Goal: Navigation & Orientation: Find specific page/section

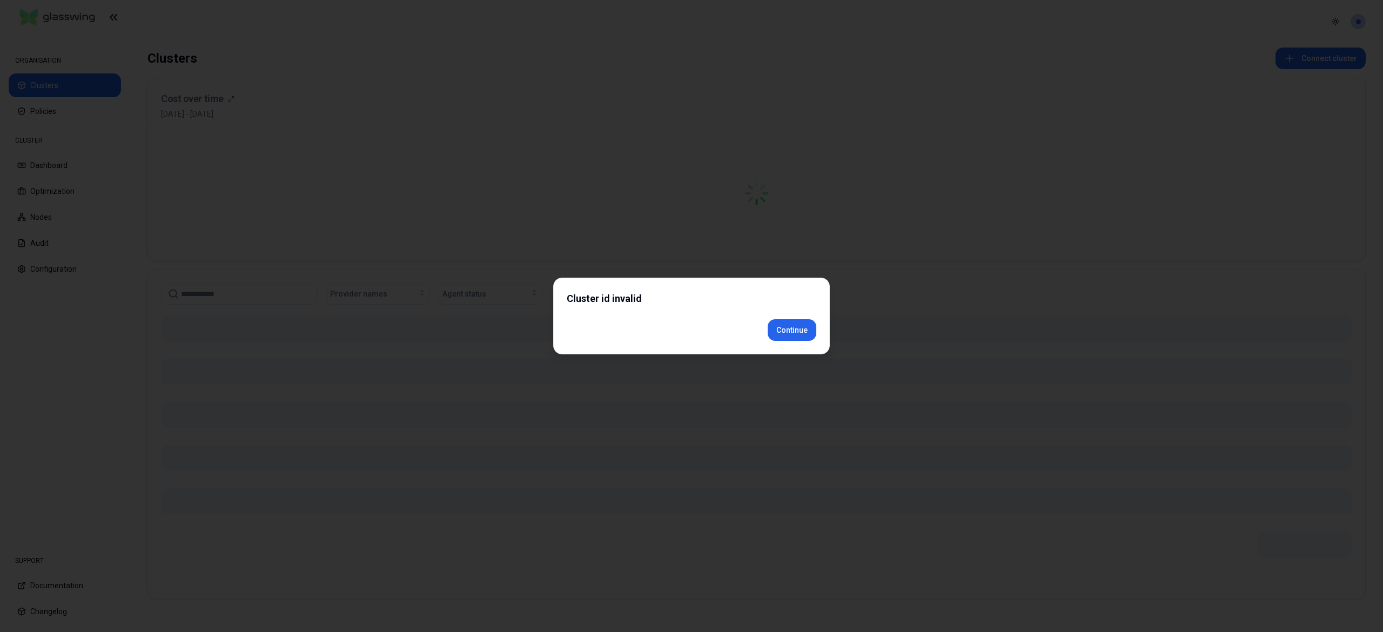
click at [781, 347] on div "Cluster id invalid Continue" at bounding box center [691, 316] width 277 height 77
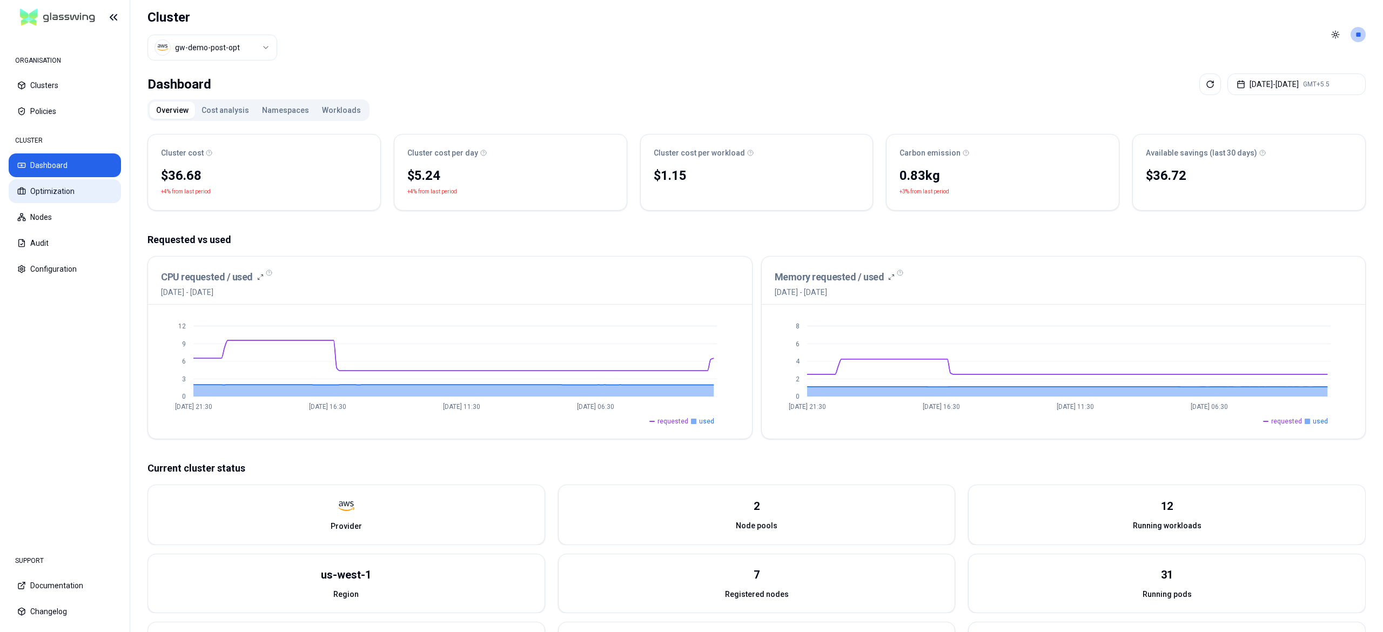
click at [80, 187] on button "Optimization" at bounding box center [65, 191] width 112 height 24
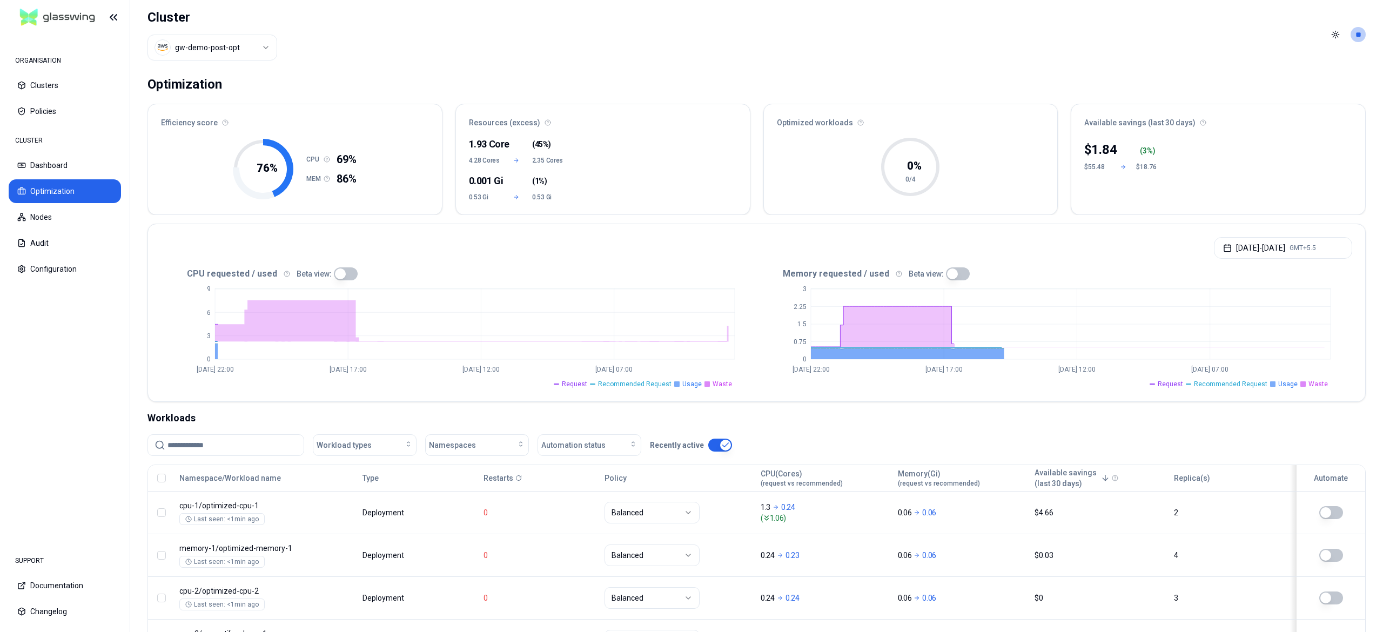
scroll to position [97, 0]
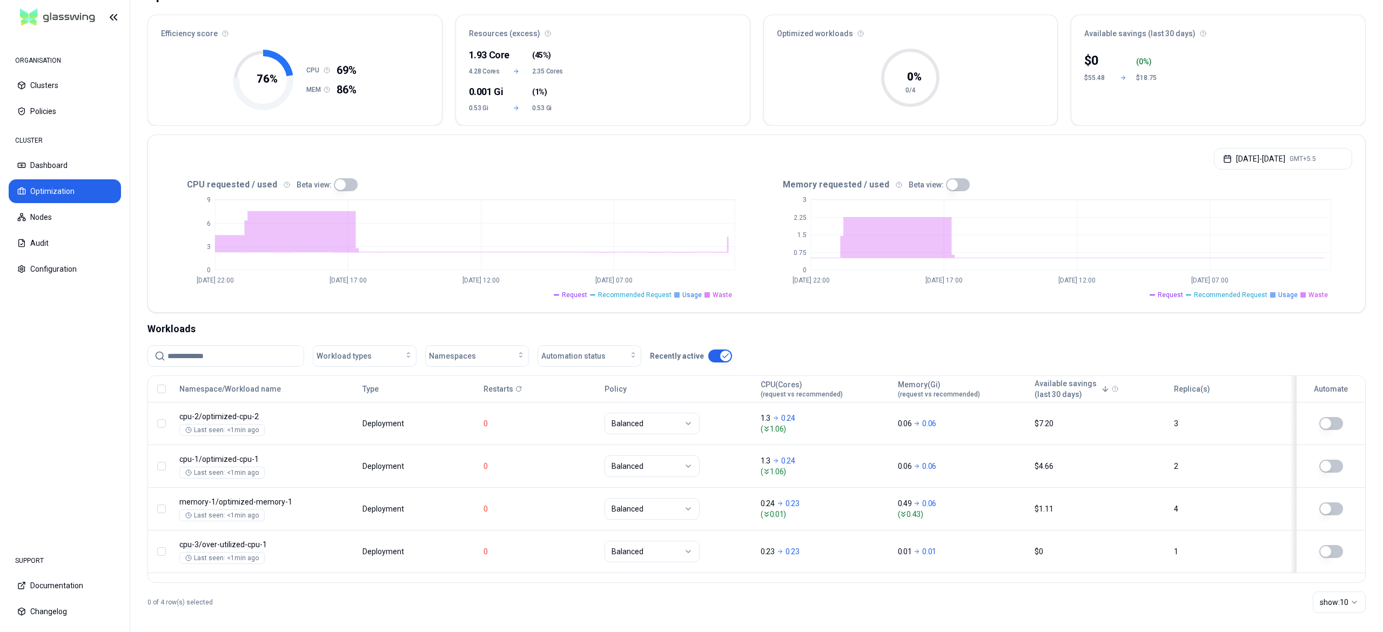
scroll to position [97, 0]
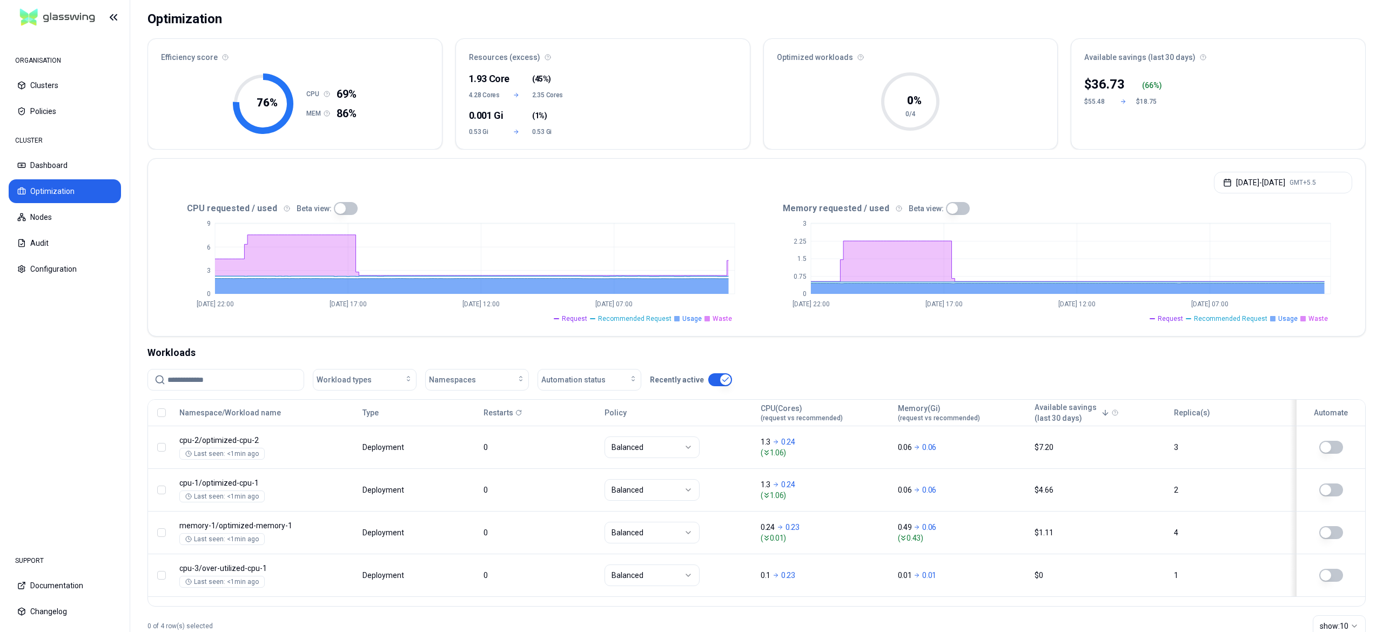
scroll to position [97, 0]
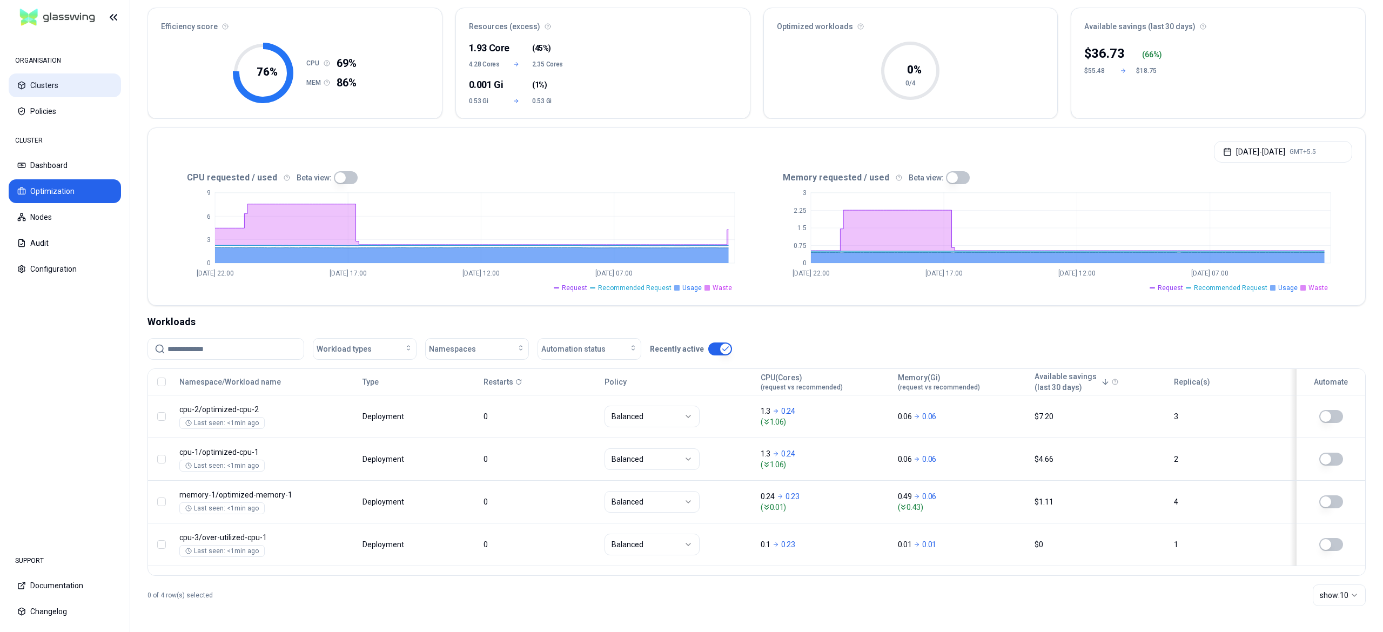
click at [50, 84] on button "Clusters" at bounding box center [65, 85] width 112 height 24
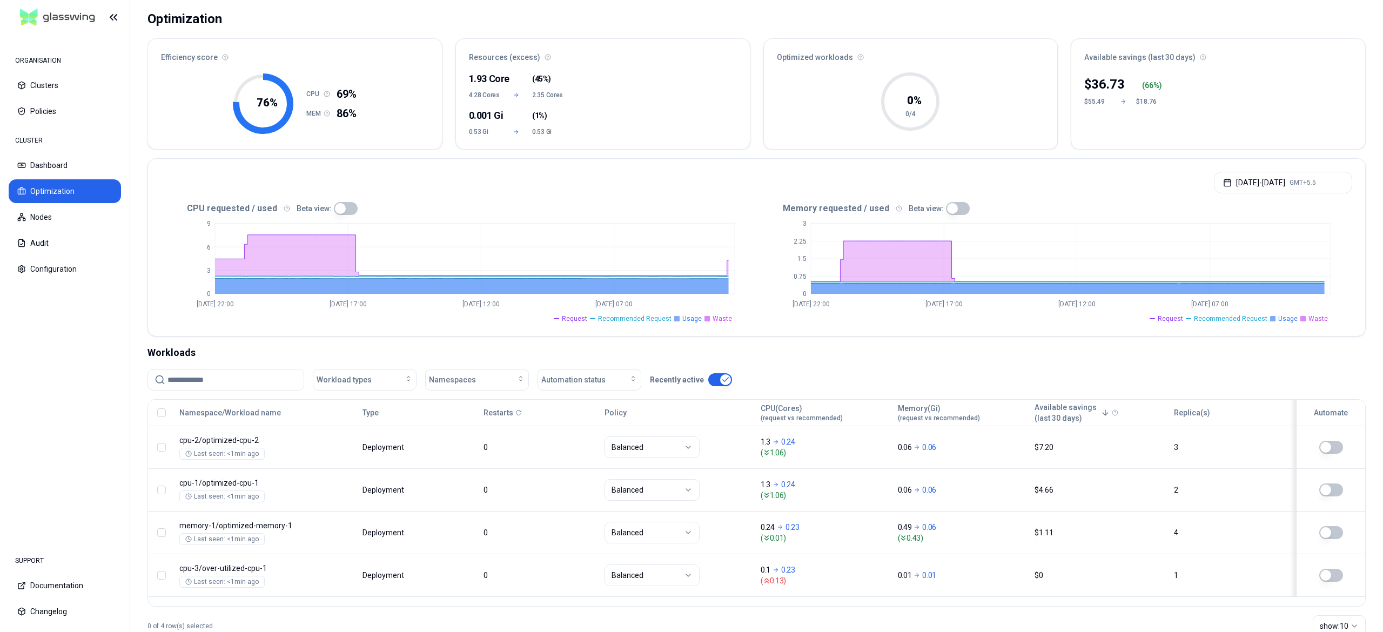
scroll to position [97, 0]
